Goal: Obtain resource: Download file/media

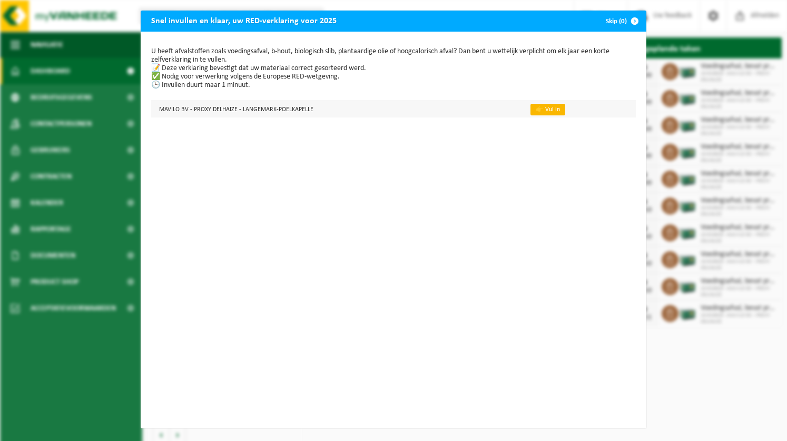
click at [547, 106] on link "👉 Vul in" at bounding box center [548, 110] width 35 height 12
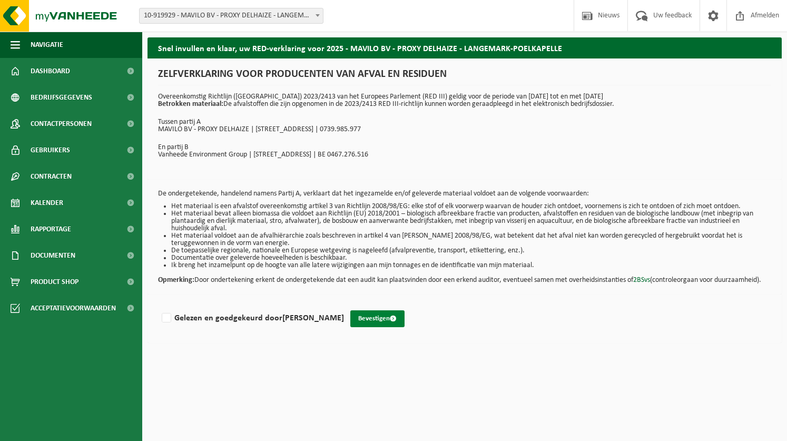
click at [402, 327] on button "Bevestigen" at bounding box center [377, 318] width 54 height 17
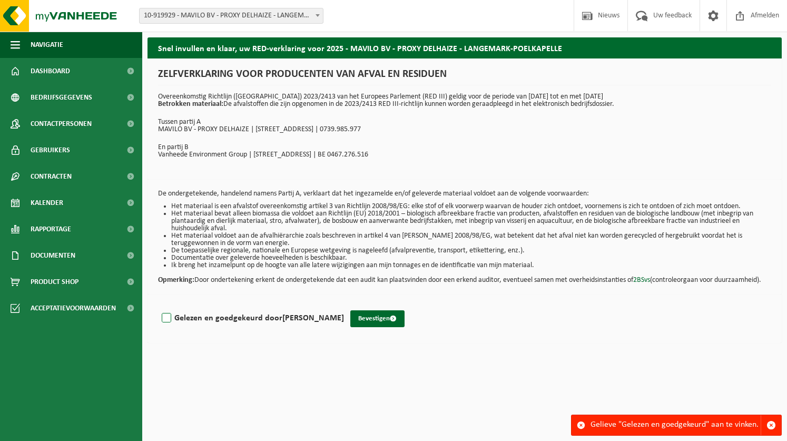
click at [168, 326] on label "Gelezen en goedgekeurd door [PERSON_NAME]" at bounding box center [252, 318] width 184 height 16
click at [344, 305] on input "Gelezen en goedgekeurd door [PERSON_NAME]" at bounding box center [344, 305] width 1 height 1
checkbox input "true"
click at [397, 327] on button "Bevestigen" at bounding box center [377, 318] width 54 height 17
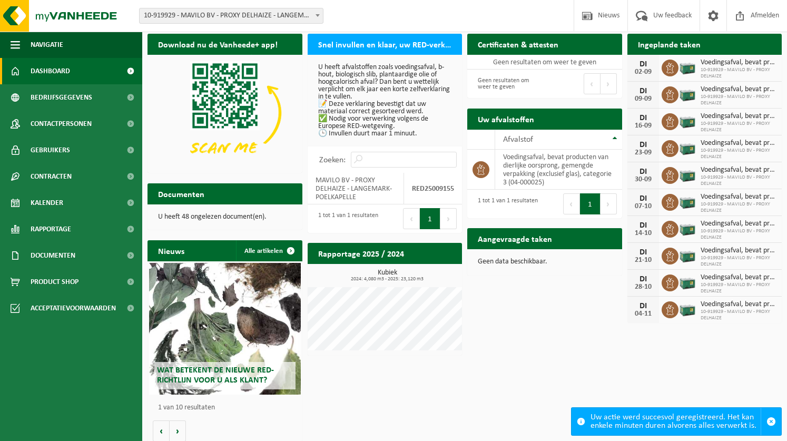
scroll to position [1, 0]
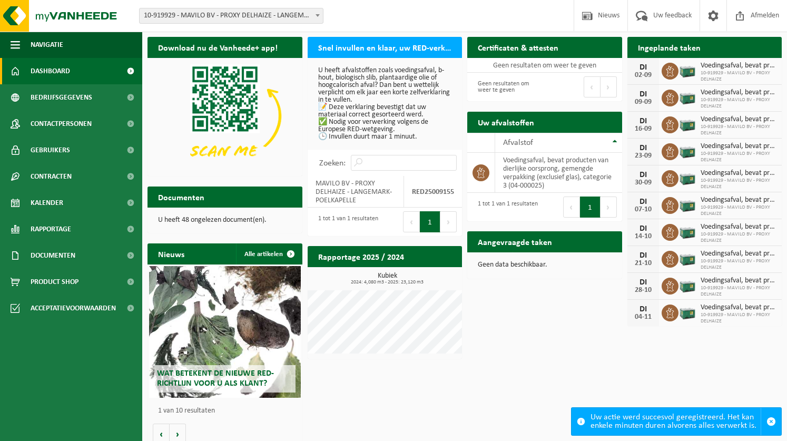
click at [732, 118] on span "Voedingsafval, bevat producten van dierlijke oorsprong, gemengde verpakking (ex…" at bounding box center [739, 119] width 76 height 8
click at [641, 125] on div "16-09" at bounding box center [643, 128] width 21 height 7
click at [719, 121] on span "Voedingsafval, bevat producten van dierlijke oorsprong, gemengde verpakking (ex…" at bounding box center [739, 119] width 76 height 8
click at [712, 314] on span "10-919929 - MAVILO BV - PROXY DELHAIZE" at bounding box center [739, 318] width 76 height 13
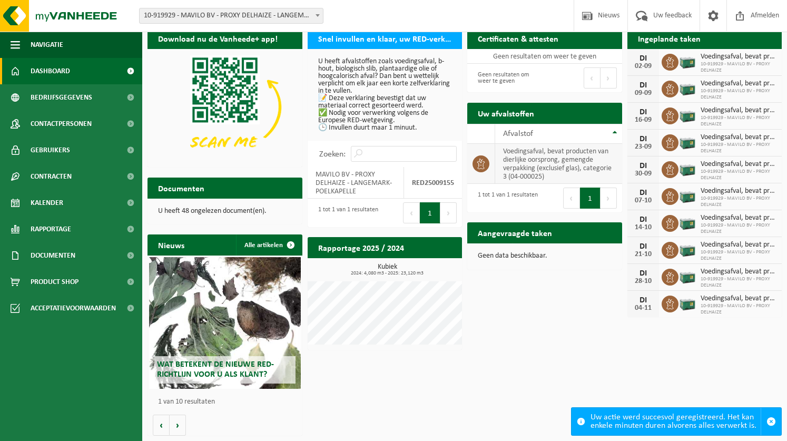
scroll to position [14, 0]
click at [399, 248] on h2 "Rapportage 2025 / 2024" at bounding box center [361, 247] width 107 height 21
click at [772, 424] on span "button" at bounding box center [771, 421] width 9 height 9
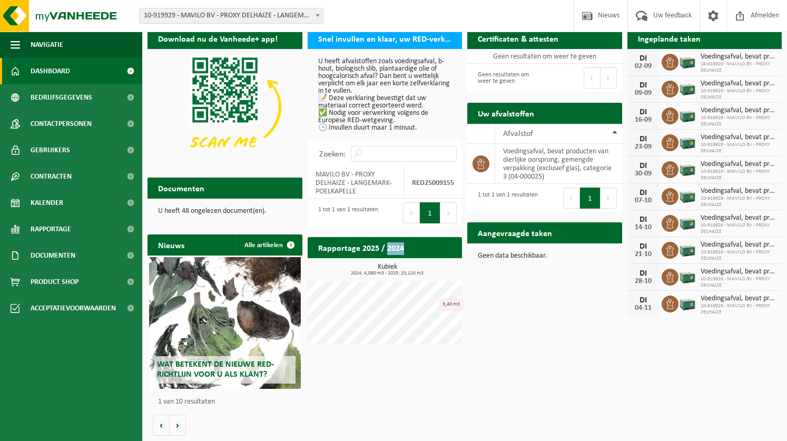
click at [416, 240] on div "Rapportage 2025 / 2024 Bekijk rapportage" at bounding box center [385, 247] width 155 height 21
click at [377, 239] on h2 "Rapportage 2025 / 2024" at bounding box center [361, 247] width 107 height 21
click at [223, 208] on p "U heeft 48 ongelezen document(en)." at bounding box center [225, 211] width 134 height 7
click at [129, 255] on span at bounding box center [131, 255] width 24 height 26
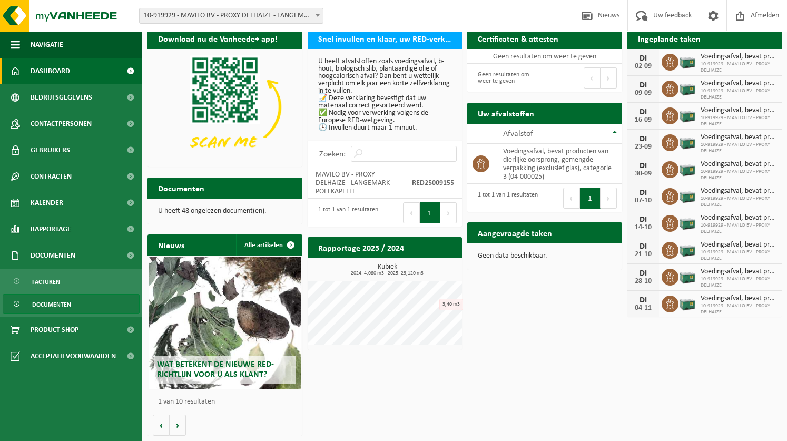
click at [76, 306] on link "Documenten" at bounding box center [71, 304] width 137 height 20
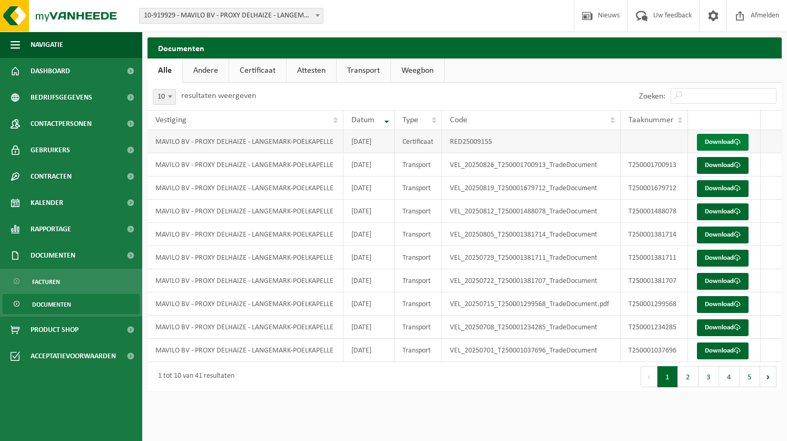
click at [711, 140] on link "Download" at bounding box center [723, 142] width 52 height 17
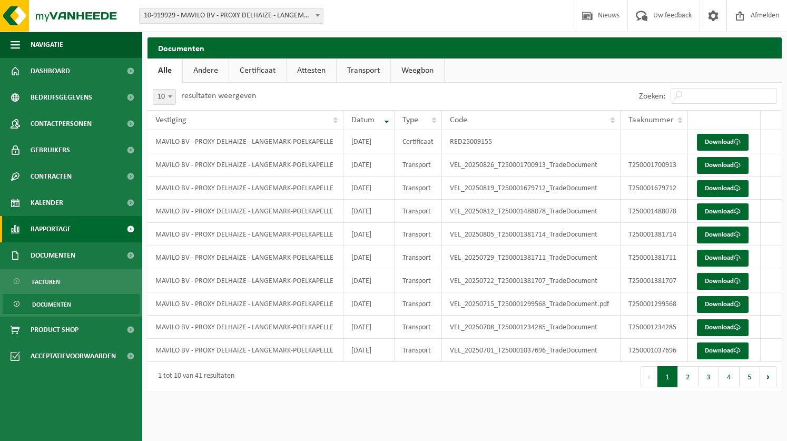
click at [131, 229] on span at bounding box center [131, 229] width 24 height 26
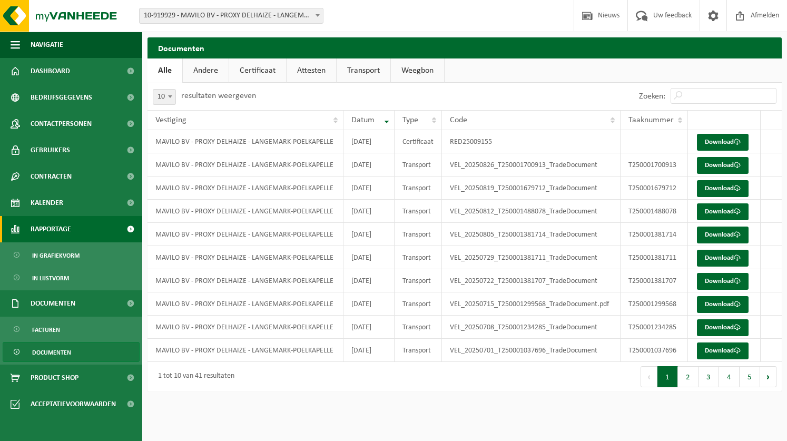
click at [131, 229] on span at bounding box center [131, 229] width 24 height 26
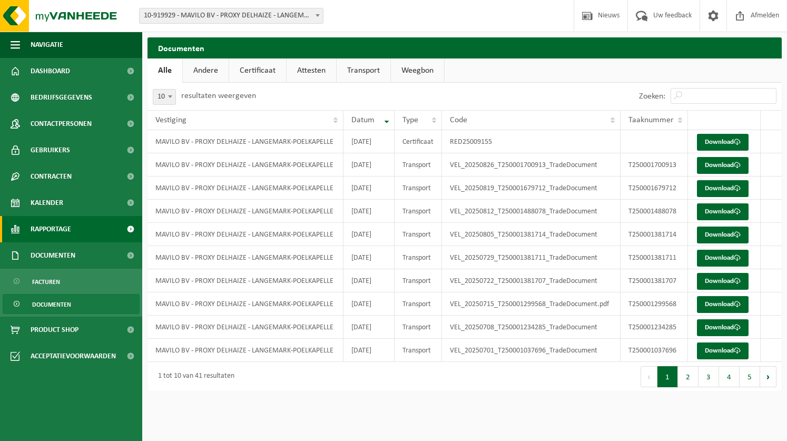
click at [85, 225] on link "Rapportage" at bounding box center [71, 229] width 142 height 26
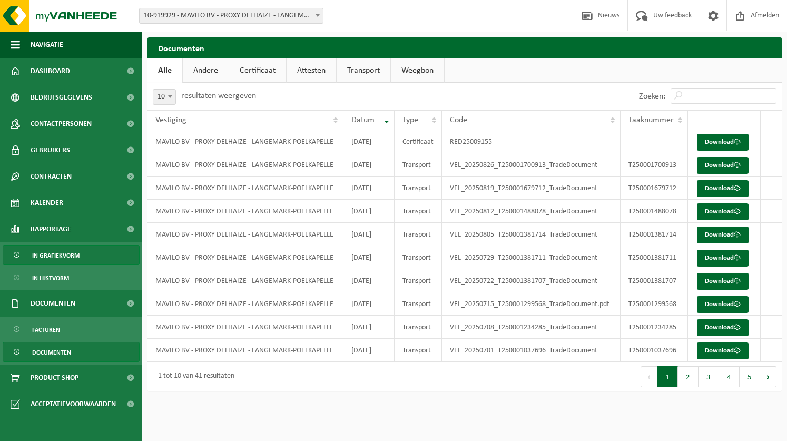
click at [60, 254] on span "In grafiekvorm" at bounding box center [55, 256] width 47 height 20
